Goal: Check status

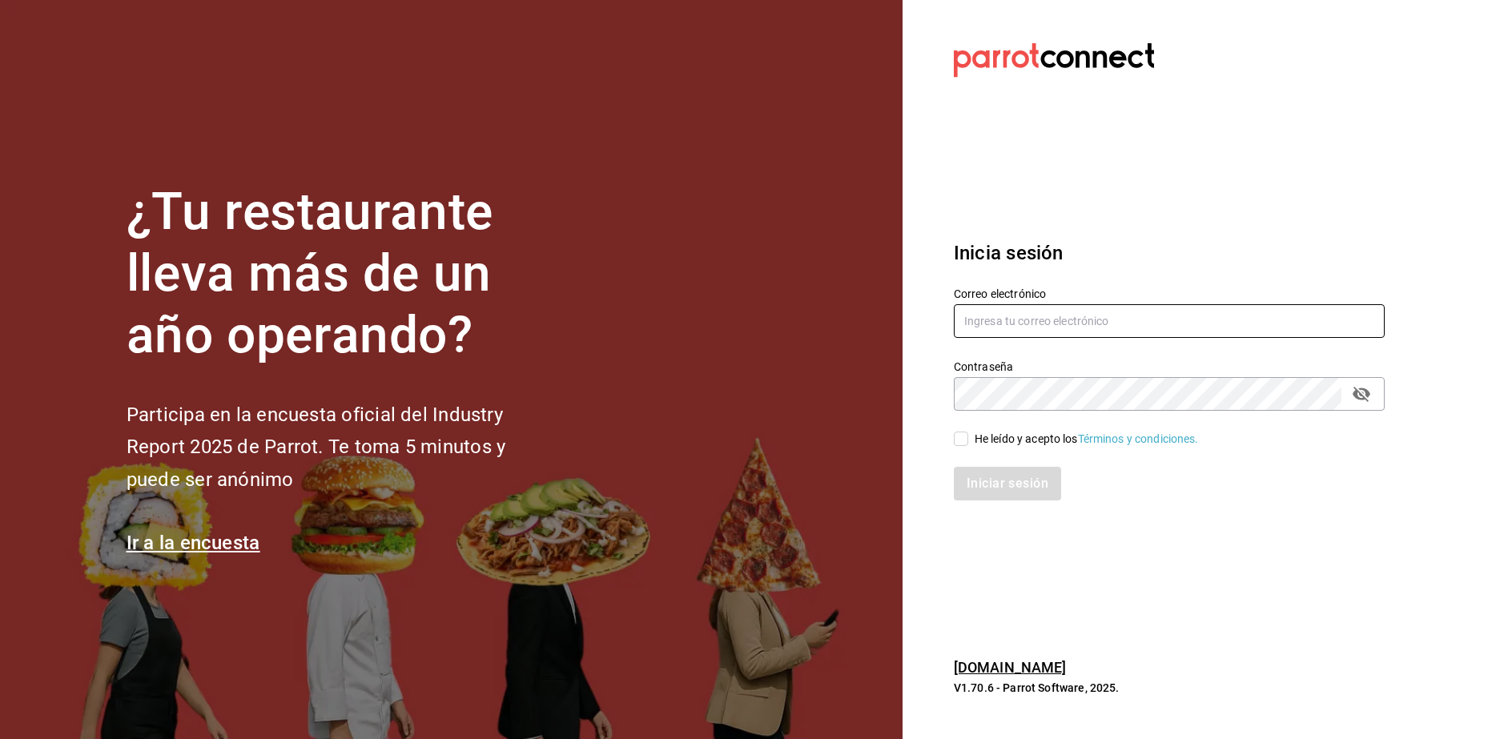
click at [1013, 326] on input "text" at bounding box center [1169, 321] width 431 height 34
type input "leslytrejo49@gmail.com"
click at [963, 435] on input "He leído y acepto los Términos y condiciones." at bounding box center [961, 439] width 14 height 14
checkbox input "true"
click at [995, 483] on button "Iniciar sesión" at bounding box center [1008, 484] width 109 height 34
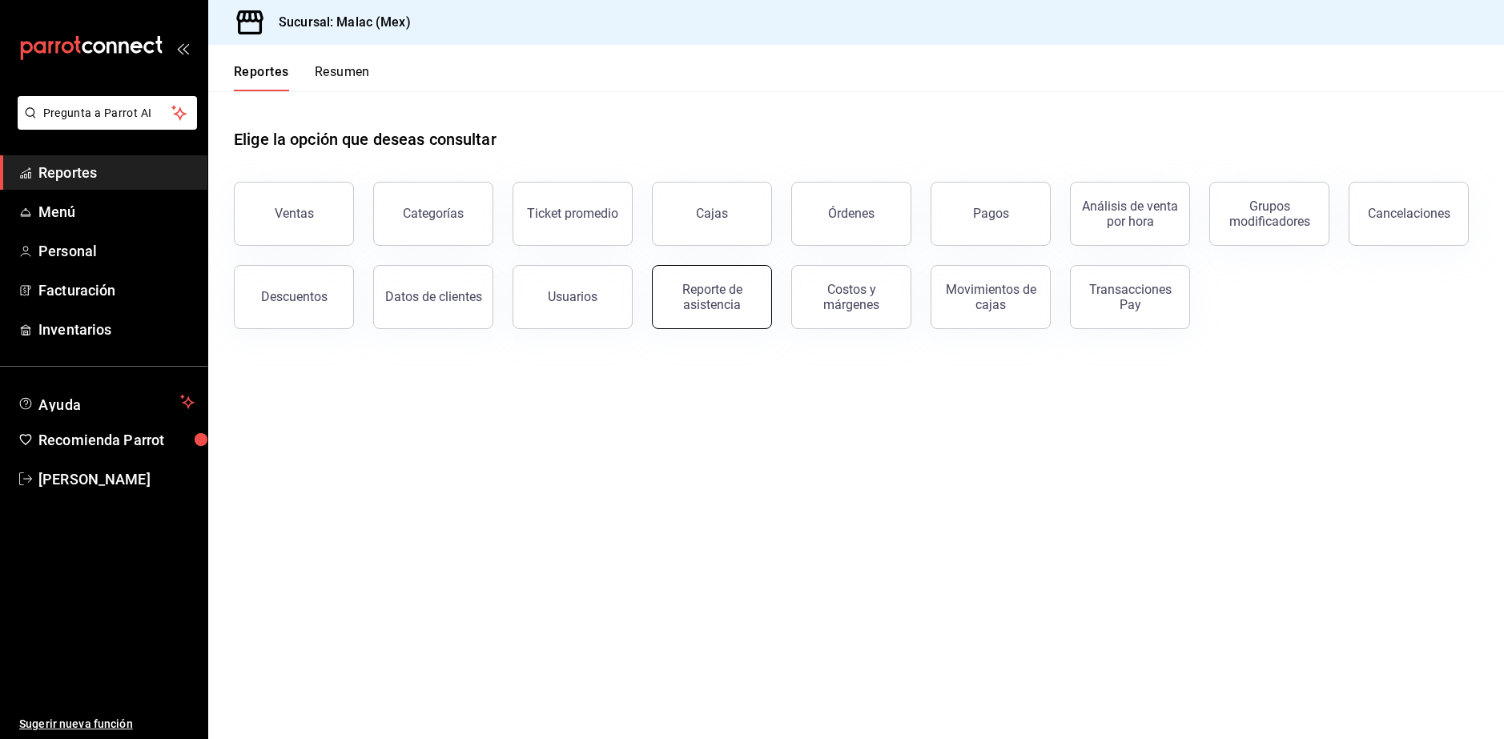
click at [755, 303] on div "Reporte de asistencia" at bounding box center [711, 297] width 99 height 30
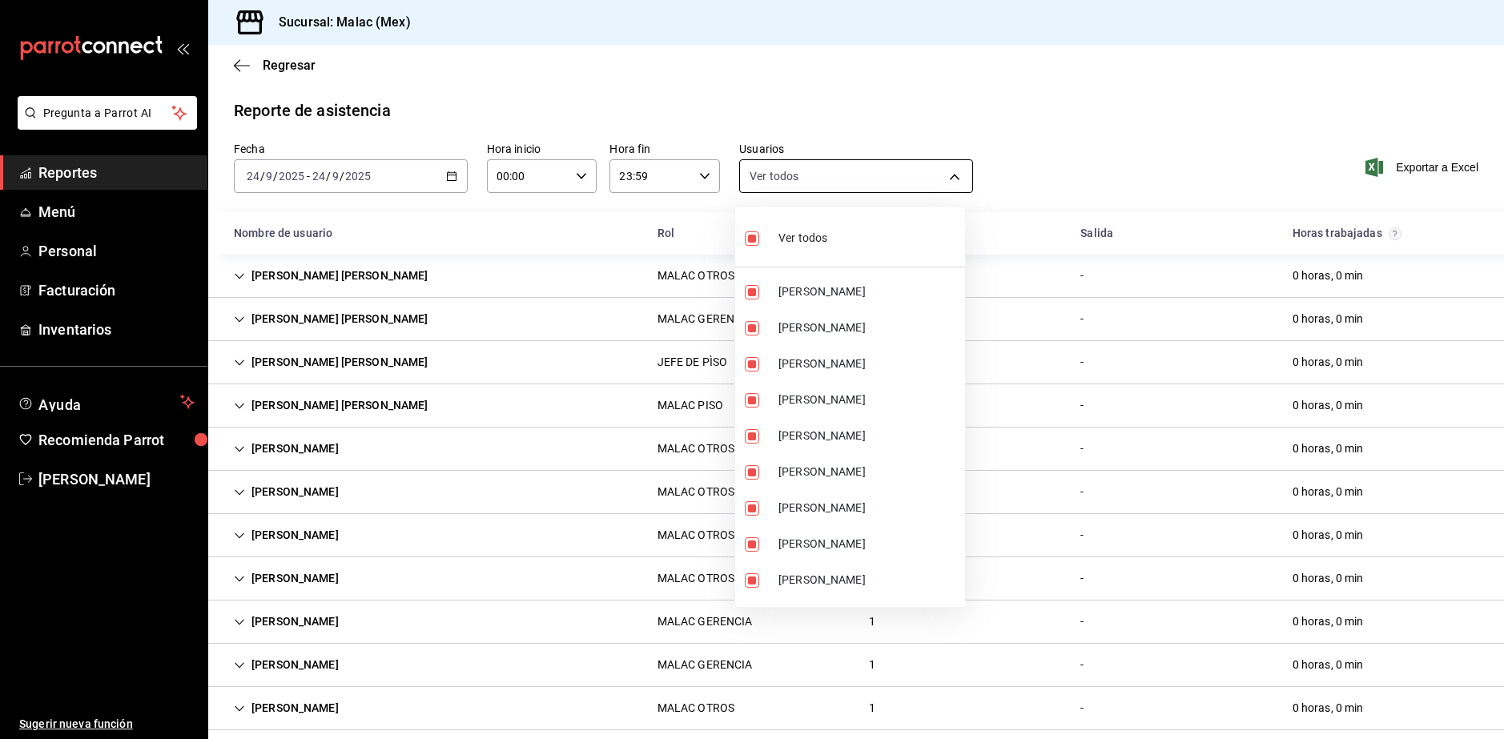
click at [820, 173] on body "Pregunta a Parrot AI Reportes Menú Personal Facturación Inventarios Ayuda Recom…" at bounding box center [752, 369] width 1504 height 739
